Goal: Task Accomplishment & Management: Use online tool/utility

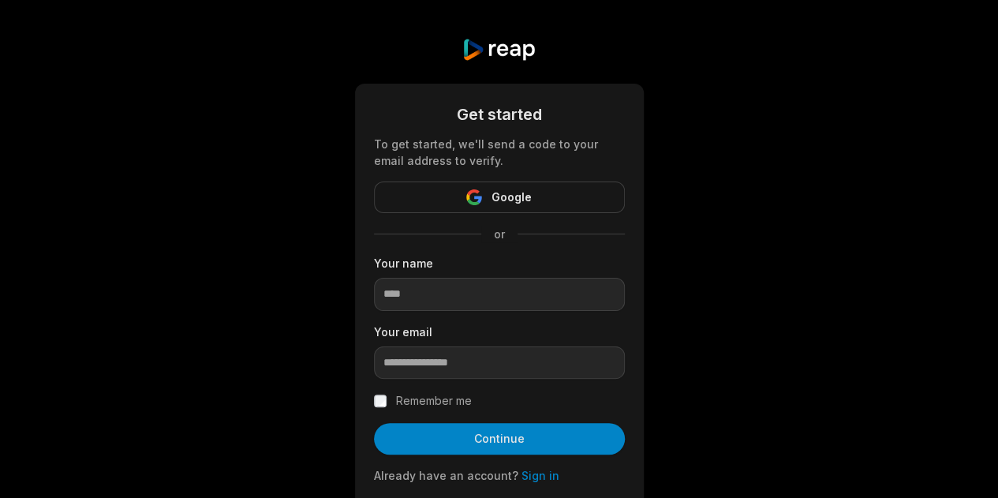
click at [428, 286] on input at bounding box center [499, 294] width 251 height 33
click at [428, 292] on input at bounding box center [499, 294] width 251 height 33
click at [765, 227] on div "Get started To get started, we'll send a code to your email address to verify. …" at bounding box center [499, 290] width 998 height 581
click at [459, 358] on input "email" at bounding box center [499, 362] width 251 height 33
type input "**********"
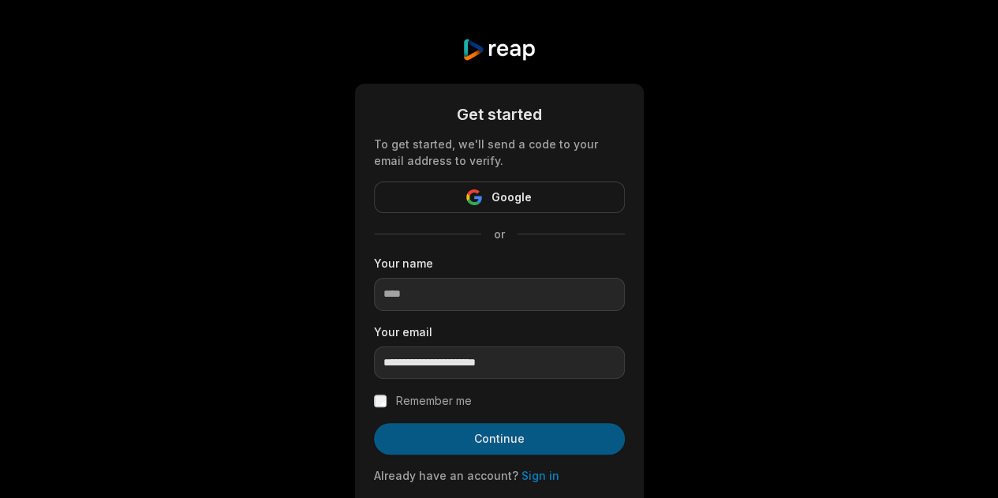
click at [486, 443] on button "Continue" at bounding box center [499, 439] width 251 height 32
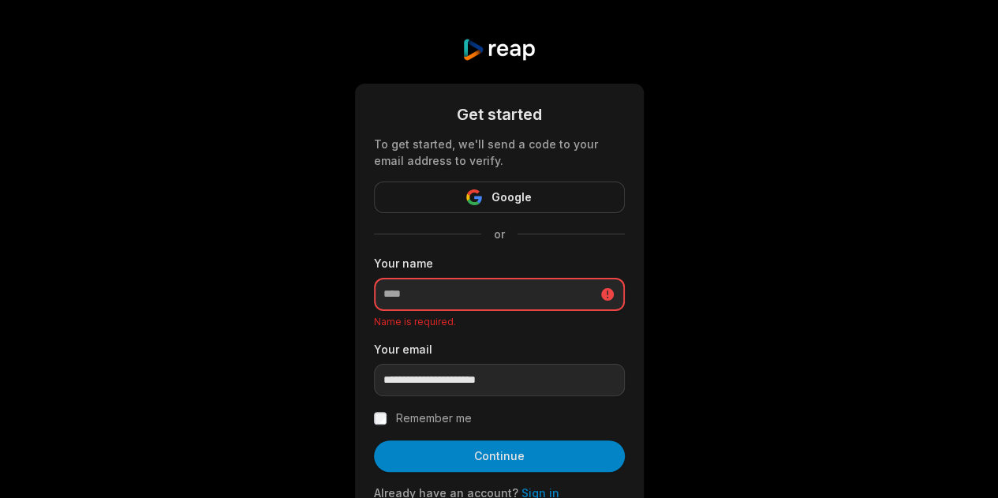
click at [446, 294] on input at bounding box center [499, 294] width 251 height 33
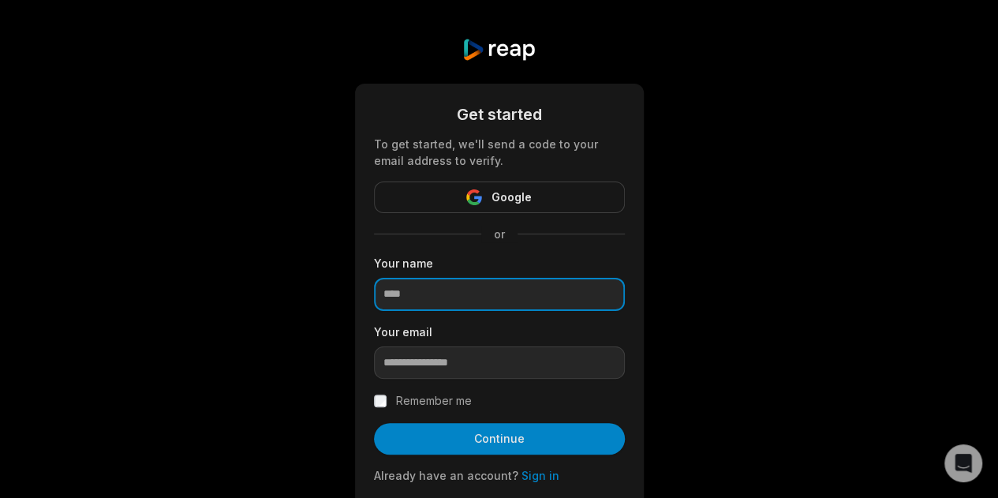
click at [416, 298] on input at bounding box center [499, 294] width 251 height 33
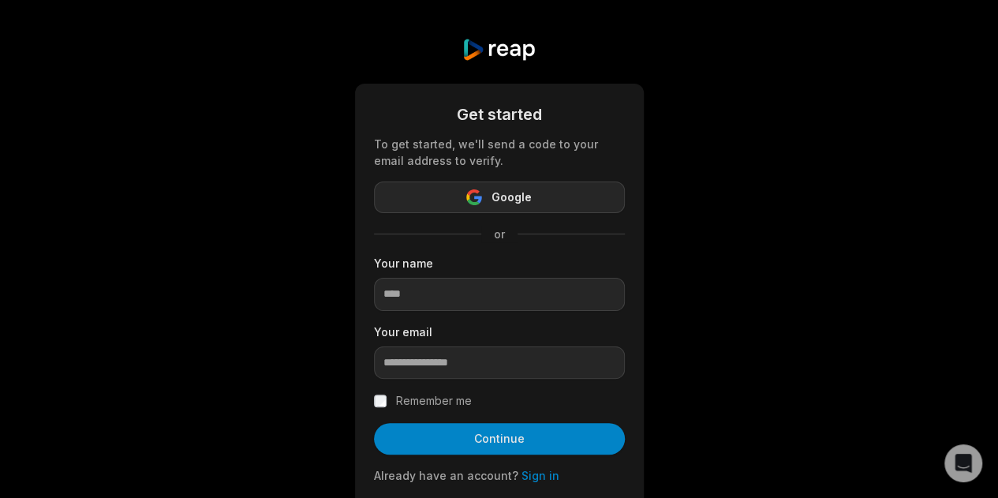
click at [479, 196] on icon "button" at bounding box center [478, 199] width 8 height 7
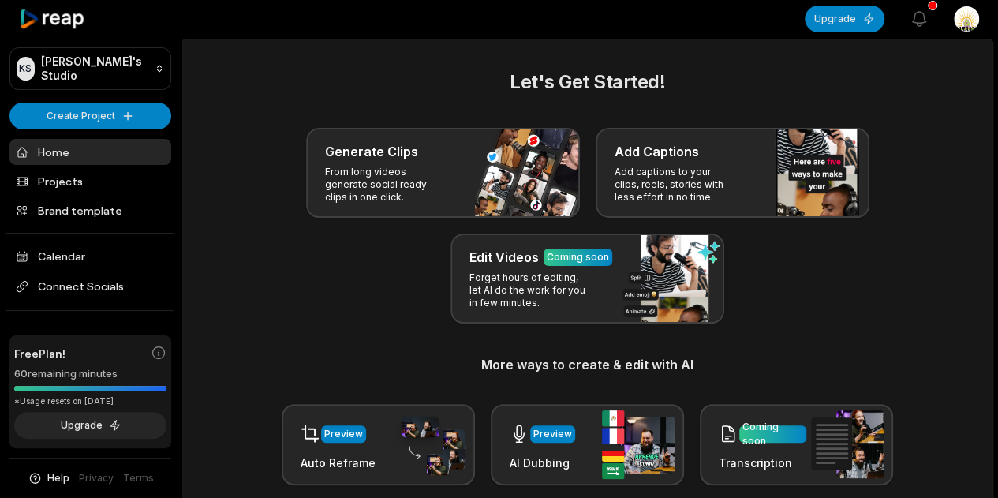
click at [965, 28] on html "KS [PERSON_NAME]'s Studio Create Project Home Projects Brand template Calendar …" at bounding box center [499, 249] width 998 height 498
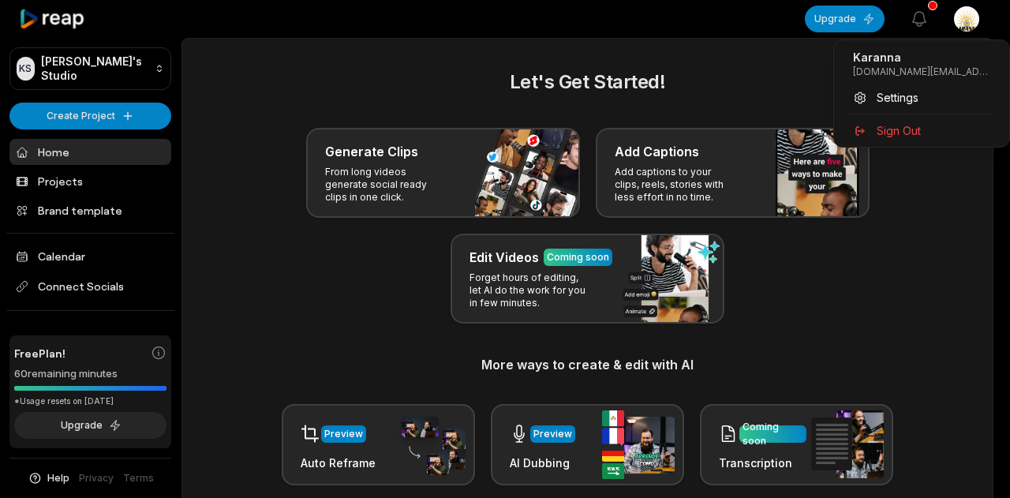
click at [965, 28] on html "KS [PERSON_NAME]'s Studio Create Project Home Projects Brand template Calendar …" at bounding box center [505, 249] width 1010 height 498
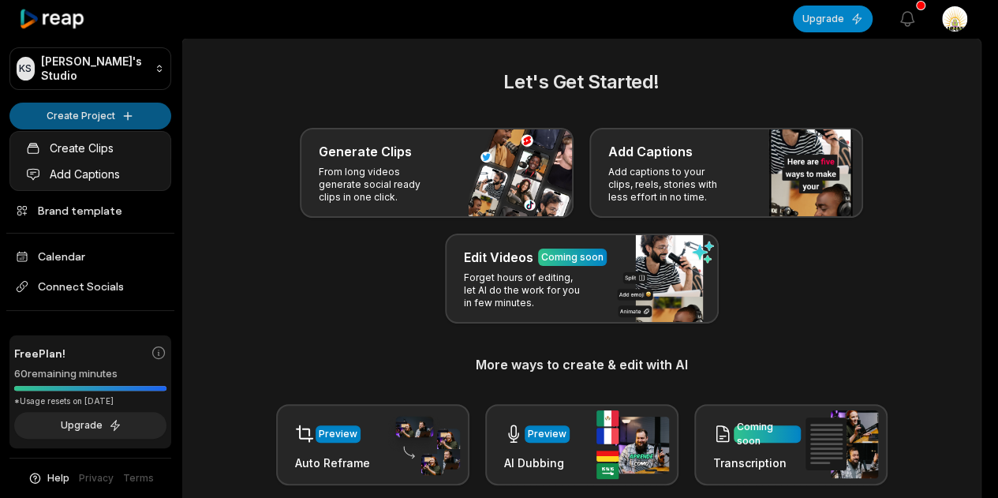
click at [91, 110] on html "KS [PERSON_NAME]'s Studio Create Project Home Projects Brand template Calendar …" at bounding box center [499, 249] width 998 height 498
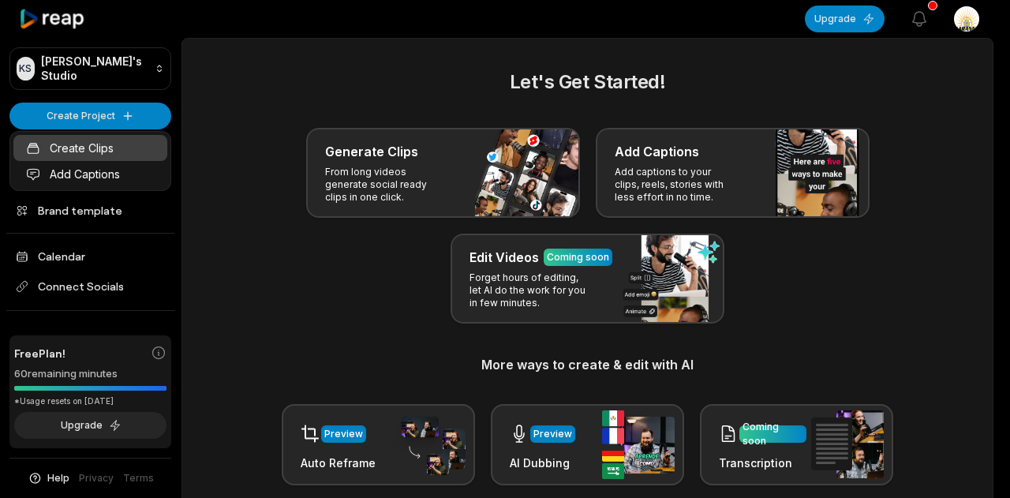
click at [84, 151] on link "Create Clips" at bounding box center [90, 148] width 154 height 26
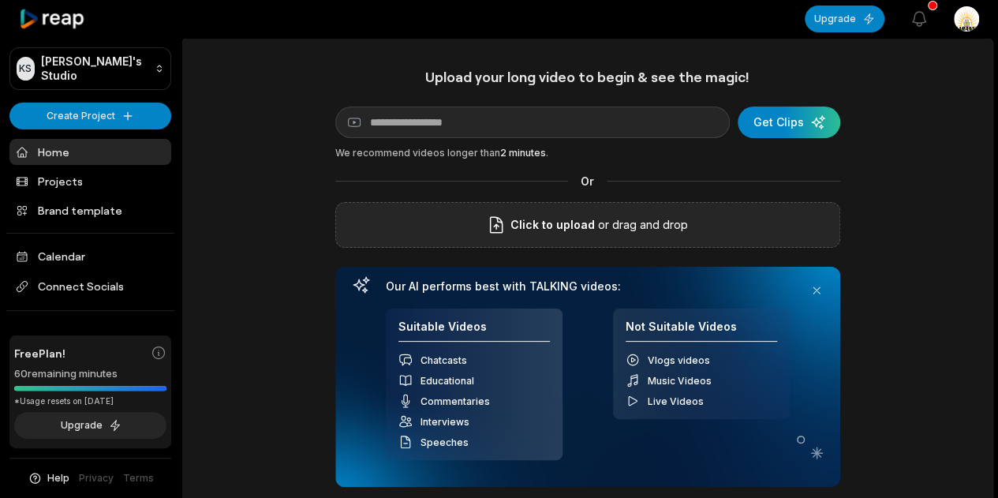
click at [616, 228] on p "or drag and drop" at bounding box center [641, 224] width 93 height 19
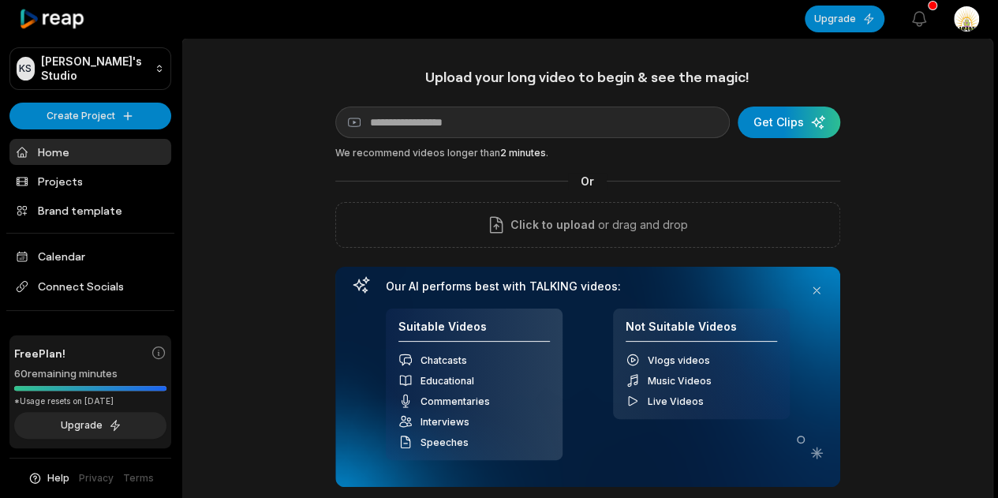
click at [970, 29] on html "KS Karanna's Studio Create Project Home Projects Brand template Calendar Connec…" at bounding box center [499, 249] width 998 height 498
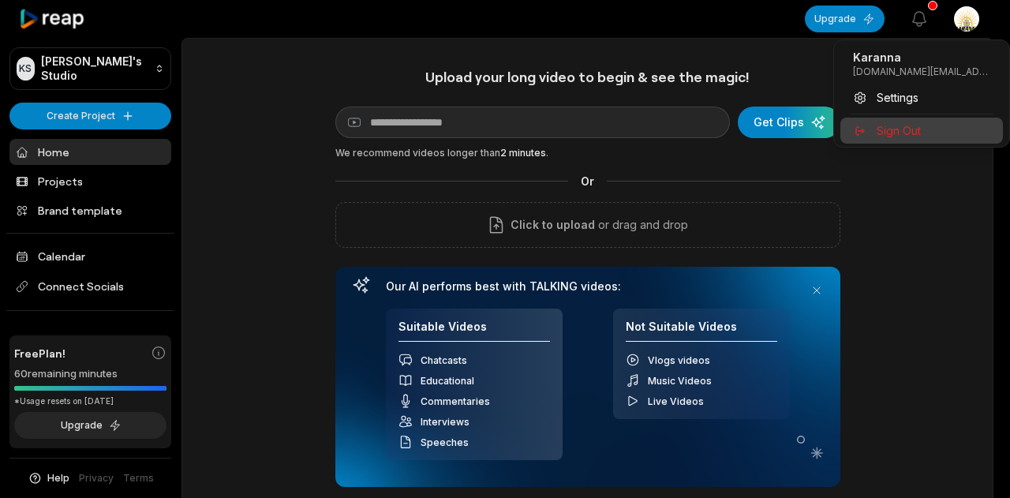
click at [896, 129] on span "Sign Out" at bounding box center [898, 130] width 44 height 17
